Goal: Complete application form

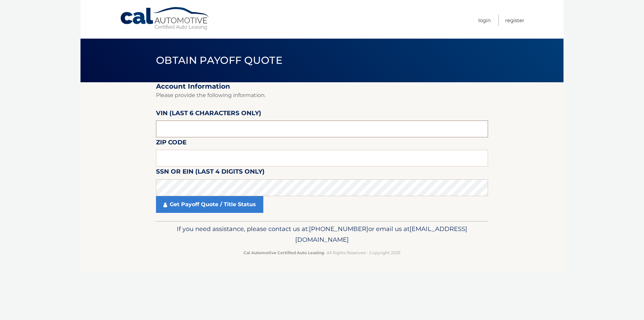
click at [209, 134] on input "text" at bounding box center [322, 128] width 332 height 17
paste input "502649"
type input "502649"
click at [190, 156] on input "text" at bounding box center [322, 158] width 332 height 17
type input "11786"
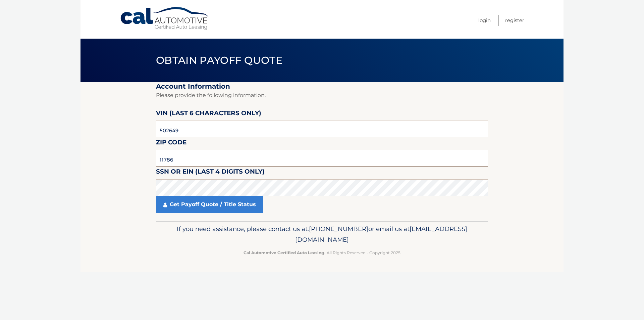
click button "For Originating Dealer" at bounding box center [0, 0] width 0 height 0
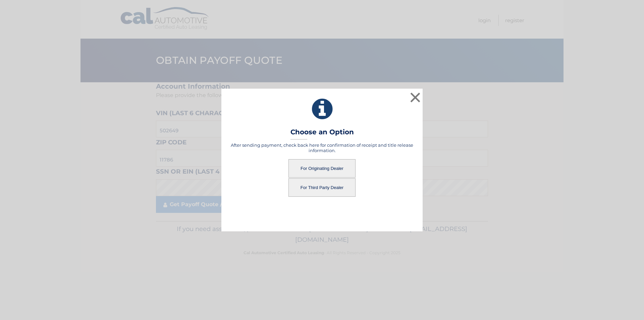
click at [330, 163] on button "For Originating Dealer" at bounding box center [322, 168] width 67 height 18
